Goal: Use online tool/utility: Utilize a website feature to perform a specific function

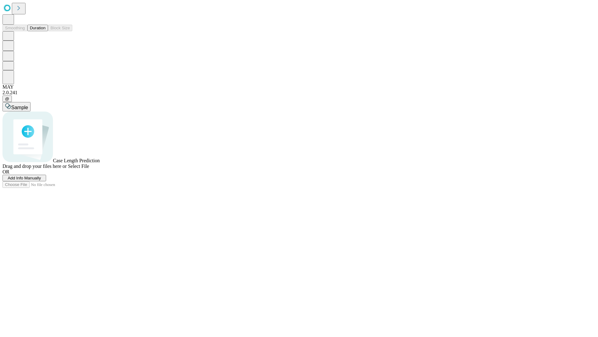
click at [45, 31] on button "Duration" at bounding box center [37, 28] width 21 height 7
click at [41, 180] on span "Add Info Manually" at bounding box center [24, 177] width 33 height 5
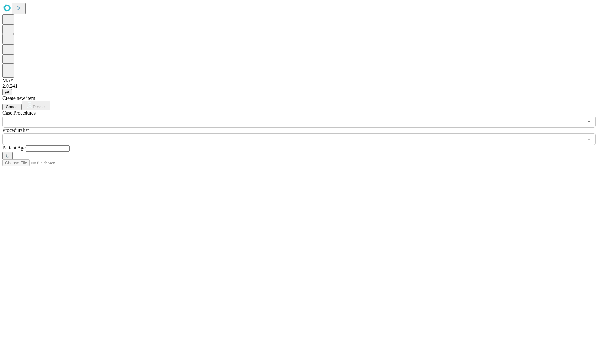
click at [70, 145] on input "text" at bounding box center [48, 148] width 44 height 6
type input "**"
click at [304, 133] on input "text" at bounding box center [292, 139] width 581 height 12
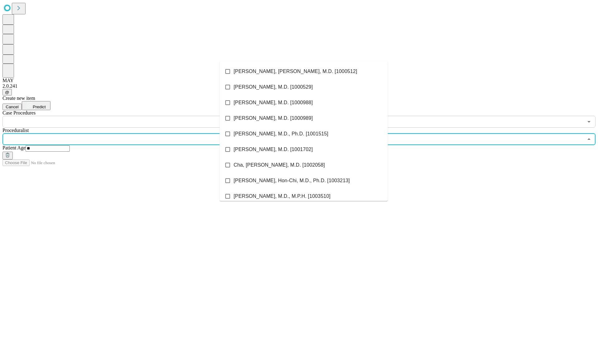
click at [304, 71] on li "[PERSON_NAME], [PERSON_NAME], M.D. [1000512]" at bounding box center [304, 72] width 168 height 16
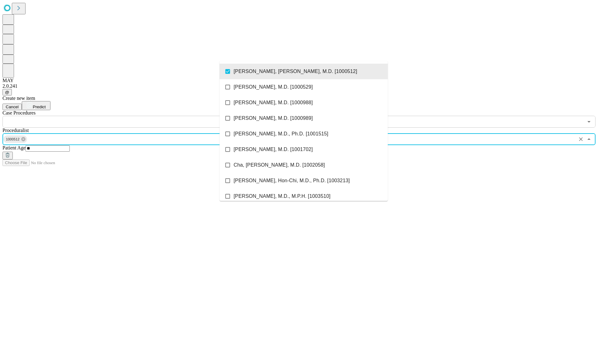
click at [131, 116] on input "text" at bounding box center [292, 122] width 581 height 12
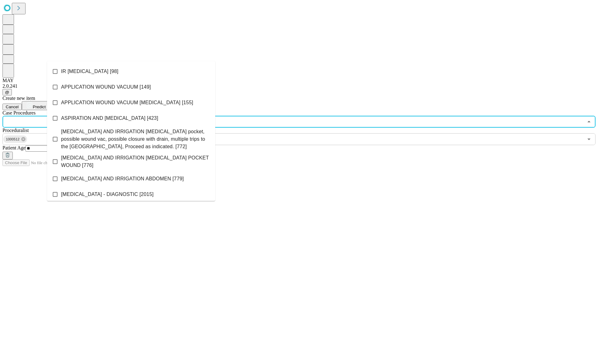
click at [131, 71] on li "IR [MEDICAL_DATA] [98]" at bounding box center [131, 72] width 168 height 16
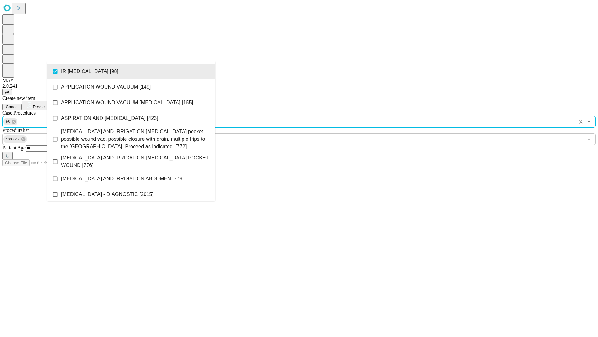
click at [45, 104] on span "Predict" at bounding box center [39, 106] width 13 height 5
